Goal: Find specific page/section: Find specific page/section

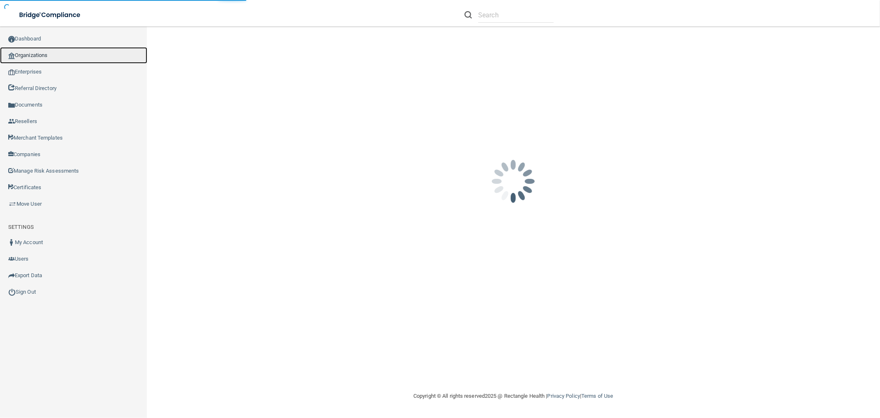
click at [67, 53] on link "Organizations" at bounding box center [73, 55] width 147 height 17
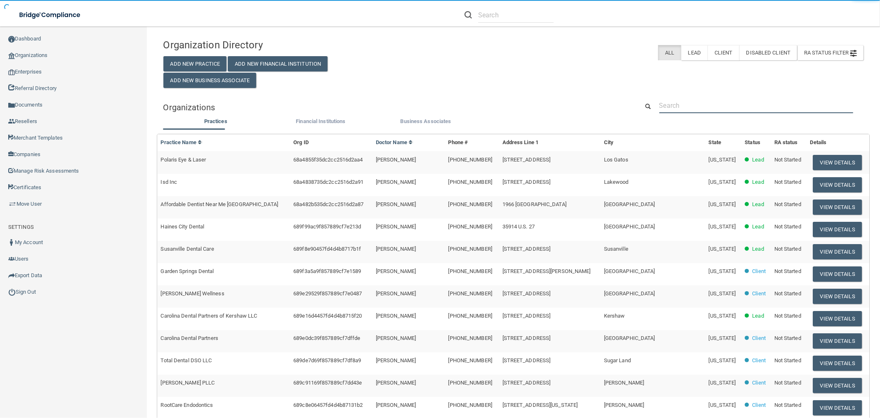
click at [714, 102] on input "text" at bounding box center [756, 105] width 194 height 15
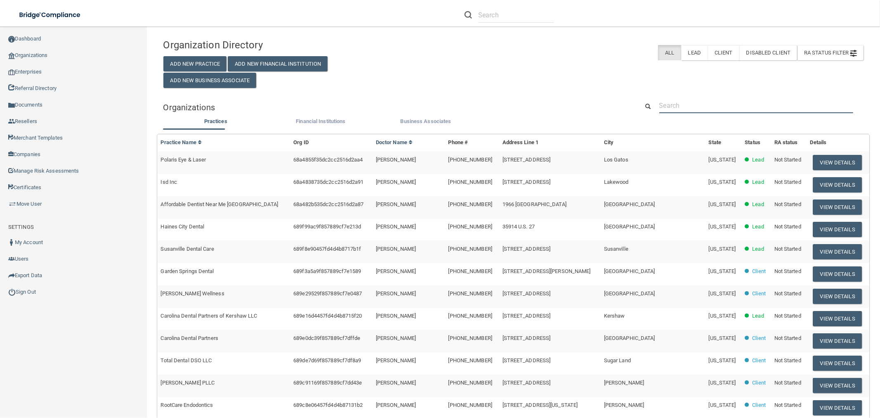
paste input "[EMAIL_ADDRESS][DOMAIN_NAME]"
type input "[EMAIL_ADDRESS][DOMAIN_NAME]"
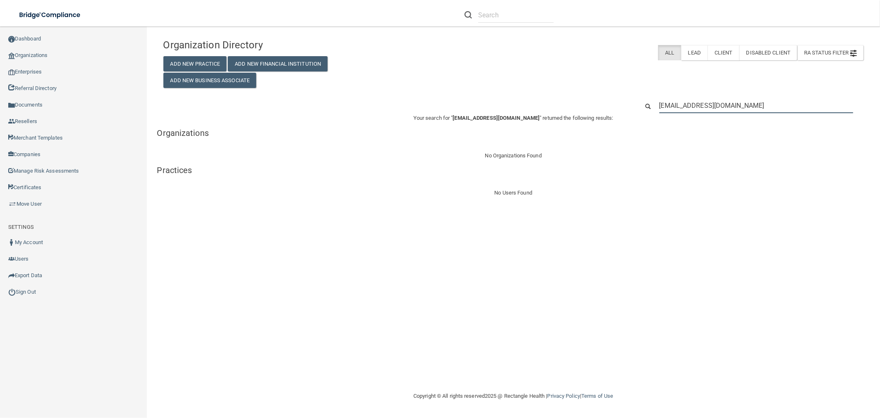
click at [735, 108] on input "[EMAIL_ADDRESS][DOMAIN_NAME]" at bounding box center [756, 105] width 194 height 15
click at [735, 107] on input "[EMAIL_ADDRESS][DOMAIN_NAME]" at bounding box center [756, 105] width 194 height 15
paste input "Sandhills Family Dental"
type input "Sandhills Family Dental"
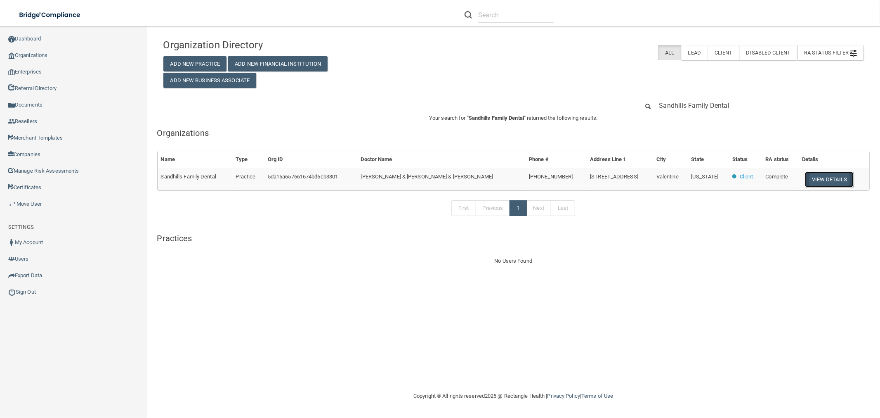
click at [843, 181] on button "View Details" at bounding box center [829, 179] width 49 height 15
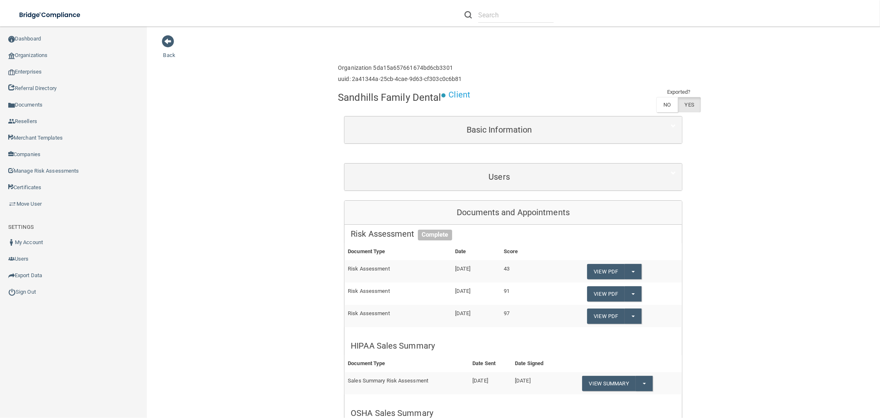
click at [498, 186] on div "Users" at bounding box center [513, 176] width 337 height 27
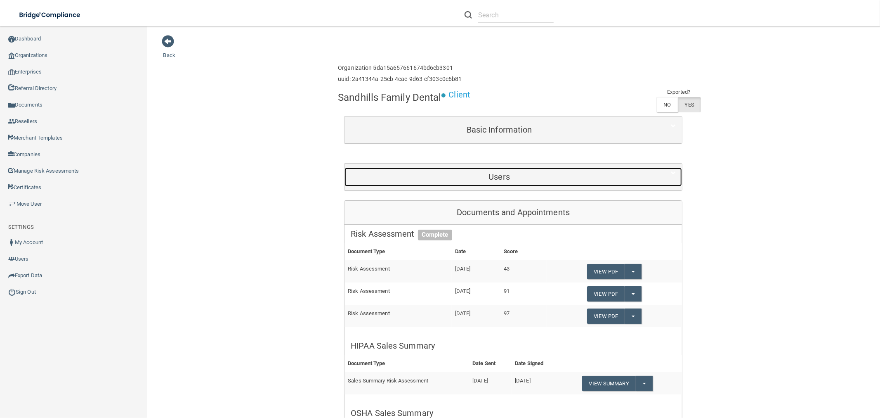
click at [502, 177] on h5 "Users" at bounding box center [499, 176] width 297 height 9
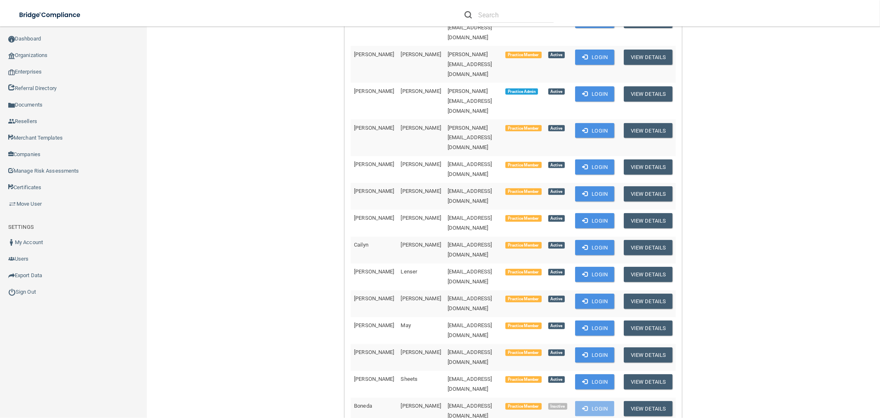
scroll to position [137, 0]
